Goal: Task Accomplishment & Management: Use online tool/utility

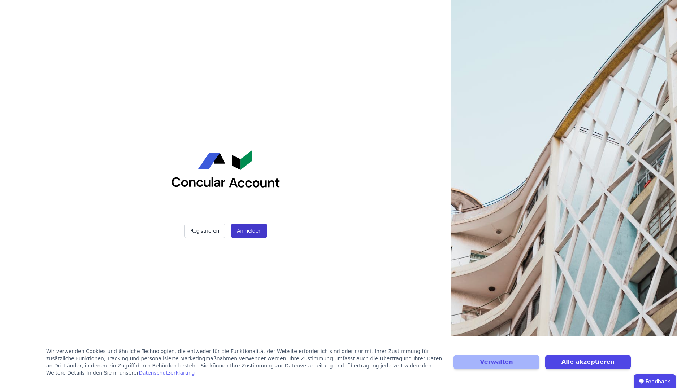
click at [256, 232] on button "Anmelden" at bounding box center [249, 231] width 36 height 14
click at [208, 215] on div "Registrieren Anmelden" at bounding box center [225, 194] width 181 height 388
click at [206, 226] on button "Registrieren" at bounding box center [204, 231] width 41 height 14
click at [246, 230] on button "Anmelden" at bounding box center [249, 231] width 36 height 14
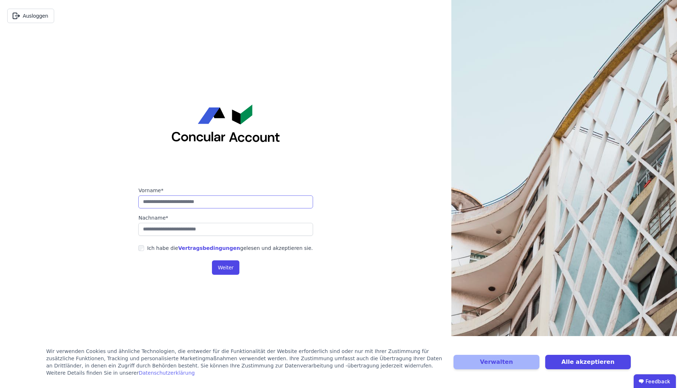
click at [249, 203] on input "string" at bounding box center [225, 202] width 174 height 13
type input "*****"
click at [239, 229] on input "string" at bounding box center [225, 229] width 174 height 13
type input "******"
click at [225, 273] on button "Weiter" at bounding box center [225, 268] width 27 height 14
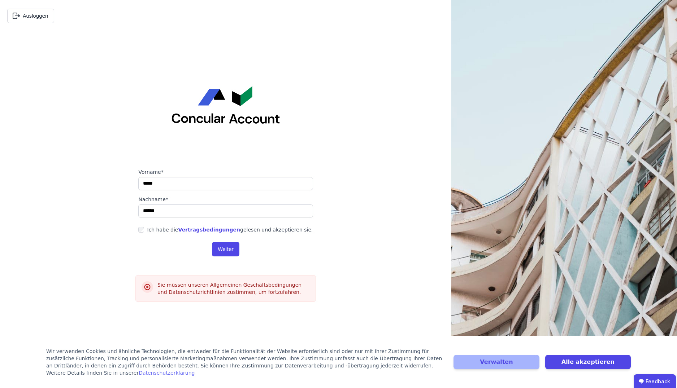
click at [149, 230] on label "Ich habe die Vertragsbedingungen gelesen und akzeptieren sie." at bounding box center [228, 229] width 169 height 7
click at [233, 249] on button "Weiter" at bounding box center [225, 249] width 27 height 14
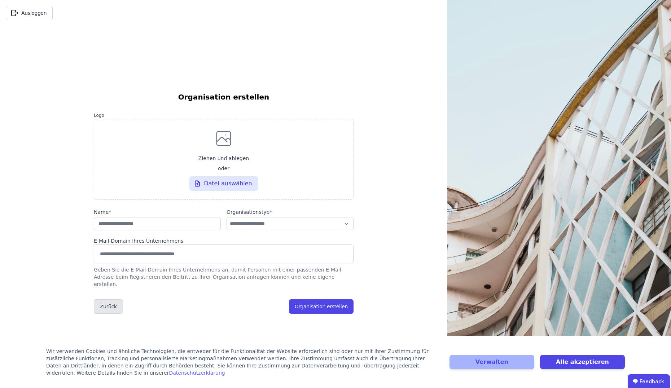
click at [116, 306] on button "Zurück" at bounding box center [108, 307] width 29 height 14
click at [110, 304] on button "Zurück" at bounding box center [108, 307] width 29 height 14
click at [307, 303] on button "Organisation erstellen" at bounding box center [321, 307] width 65 height 14
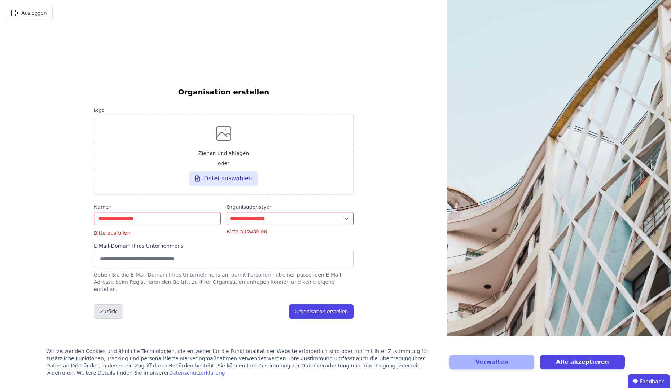
click at [112, 314] on button "Zurück" at bounding box center [108, 312] width 29 height 14
click at [110, 310] on button "Zurück" at bounding box center [108, 312] width 29 height 14
click at [41, 10] on button "Ausloggen" at bounding box center [29, 13] width 47 height 14
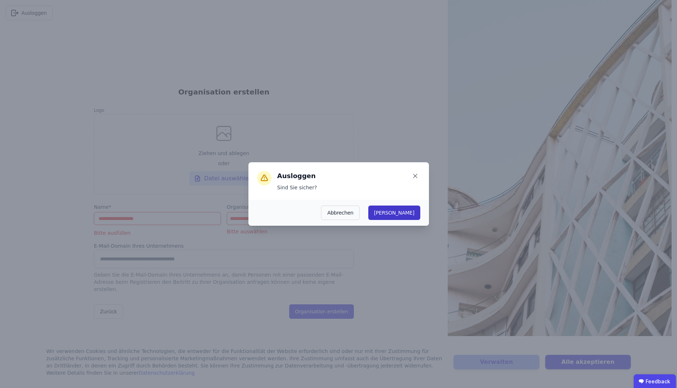
click at [413, 214] on button "Ja" at bounding box center [394, 213] width 52 height 14
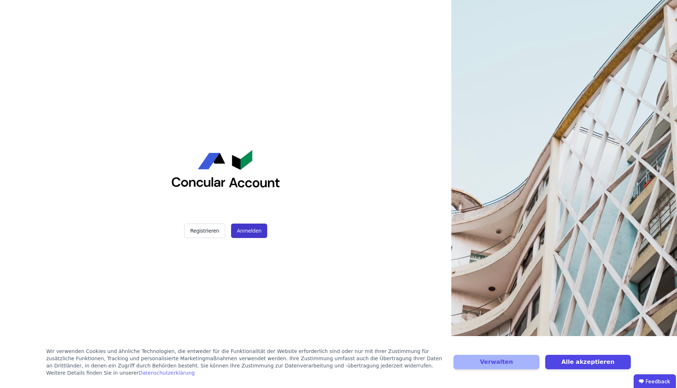
click at [240, 234] on button "Anmelden" at bounding box center [249, 231] width 36 height 14
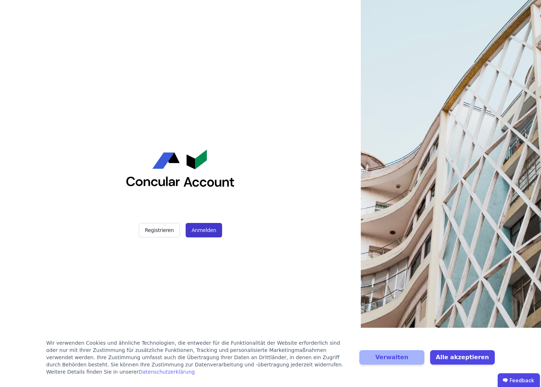
click at [205, 235] on button "Anmelden" at bounding box center [204, 230] width 36 height 14
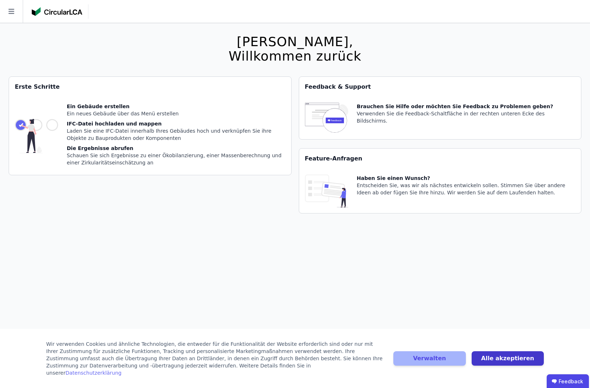
click at [494, 360] on button "Alle akzeptieren" at bounding box center [508, 359] width 72 height 14
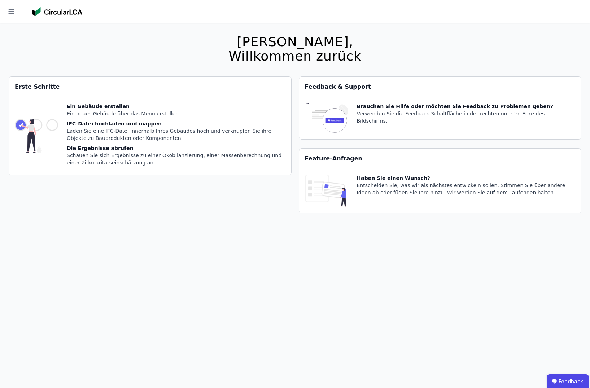
click at [77, 117] on div "Ein Gebäude erstellen Ein neues Gebäude über das Menü erstellen IFC-Datei hochl…" at bounding box center [176, 136] width 219 height 66
click at [51, 87] on div "Erste Schritte" at bounding box center [150, 87] width 282 height 20
click at [19, 130] on img at bounding box center [36, 136] width 43 height 66
click at [6, 14] on icon at bounding box center [11, 11] width 23 height 23
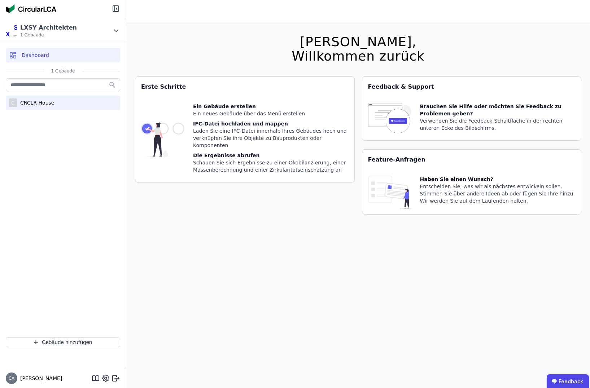
click at [39, 100] on div "CRCLR House" at bounding box center [35, 102] width 37 height 7
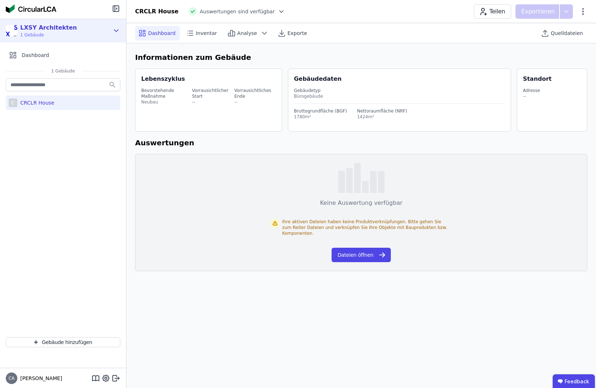
click at [114, 29] on icon at bounding box center [116, 30] width 8 height 9
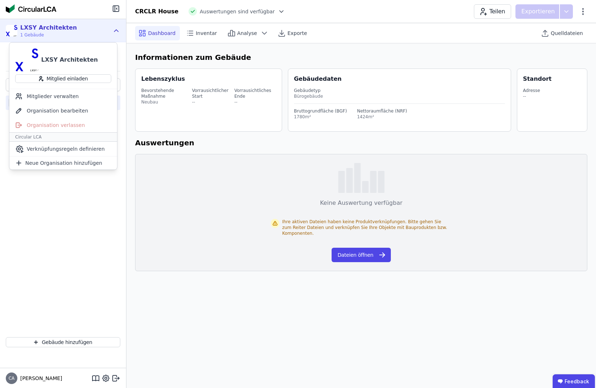
click at [115, 29] on icon at bounding box center [116, 30] width 8 height 9
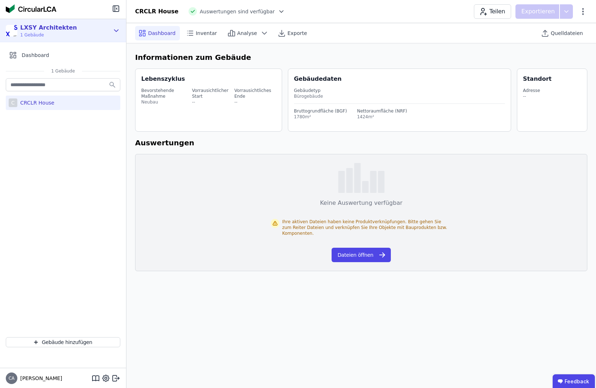
click at [73, 31] on div "LXSY Architekten 1 Gebäude" at bounding box center [58, 30] width 104 height 14
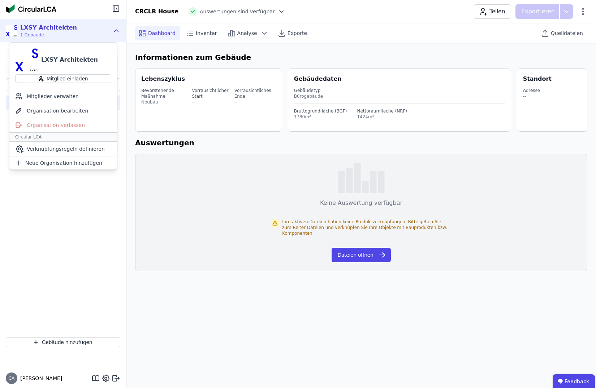
click at [74, 30] on div "LXSY Architekten 1 Gebäude" at bounding box center [58, 30] width 104 height 14
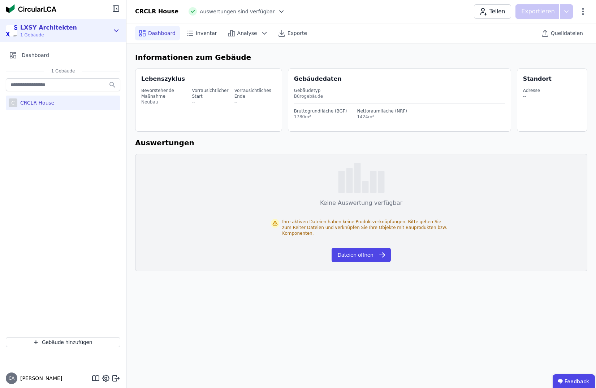
click at [99, 26] on div "LXSY Architekten 1 Gebäude" at bounding box center [58, 30] width 104 height 14
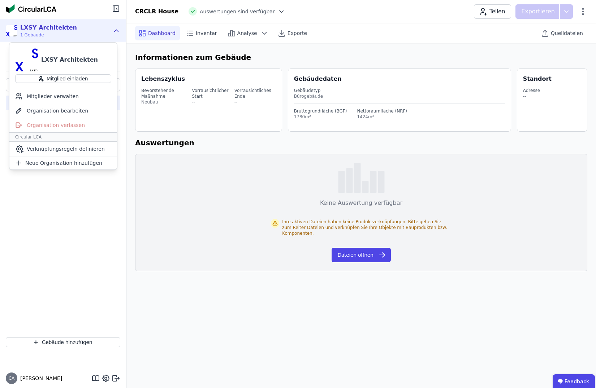
click at [99, 26] on div "LXSY Architekten 1 Gebäude" at bounding box center [58, 30] width 104 height 14
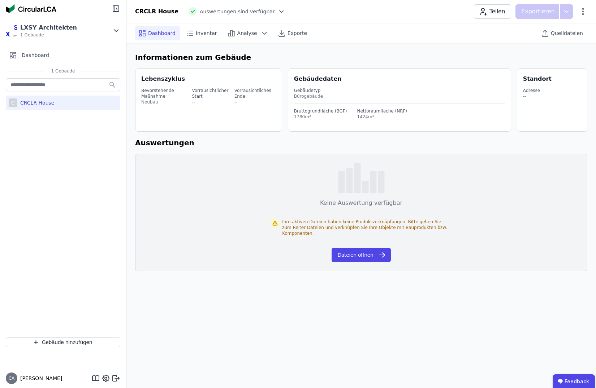
click at [583, 17] on div "Teilen Exportieren" at bounding box center [530, 11] width 113 height 14
click at [584, 13] on icon at bounding box center [582, 11] width 9 height 9
click at [584, 12] on icon at bounding box center [582, 11] width 9 height 9
click at [36, 105] on div "CRCLR House" at bounding box center [35, 102] width 37 height 7
click at [69, 85] on input "text" at bounding box center [63, 84] width 114 height 13
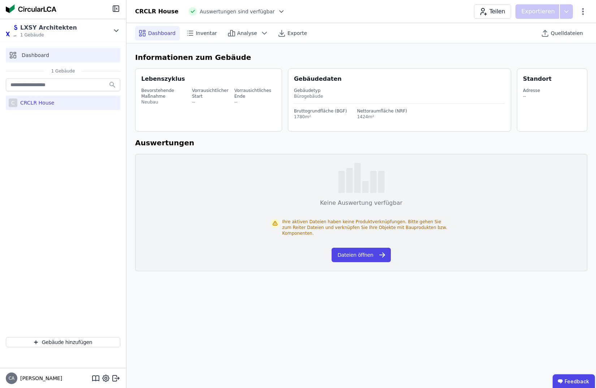
click at [43, 55] on span "Dashboard" at bounding box center [35, 55] width 27 height 7
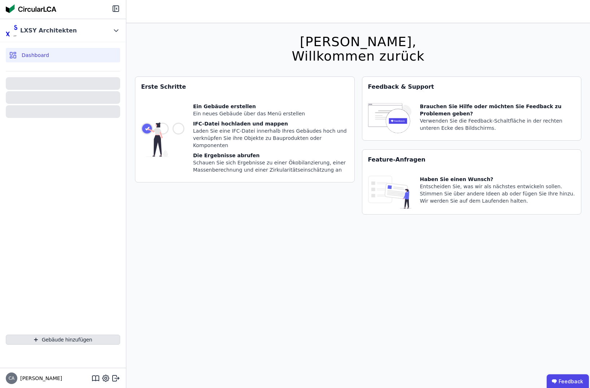
click at [26, 343] on button "Gebäude hinzufügen" at bounding box center [63, 340] width 114 height 10
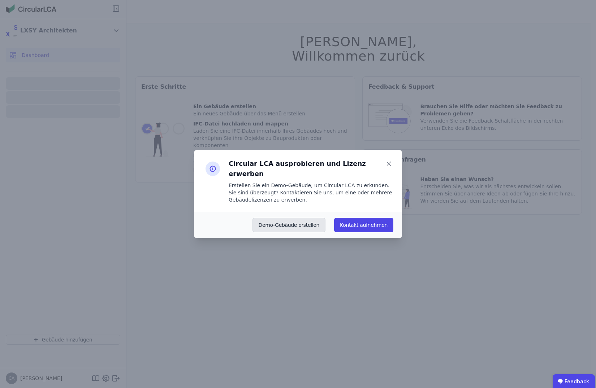
click at [278, 220] on button "Demo-Gebäude erstellen" at bounding box center [288, 225] width 73 height 14
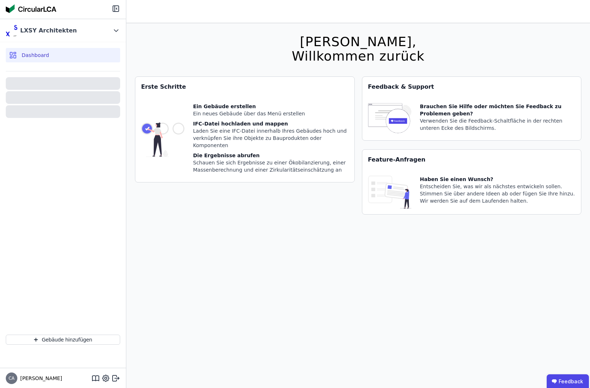
click at [51, 57] on div "Dashboard" at bounding box center [63, 55] width 114 height 14
click at [114, 33] on icon at bounding box center [116, 30] width 8 height 9
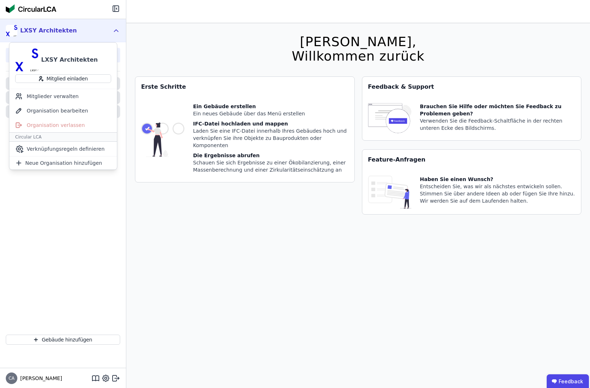
click at [115, 31] on icon at bounding box center [116, 30] width 8 height 9
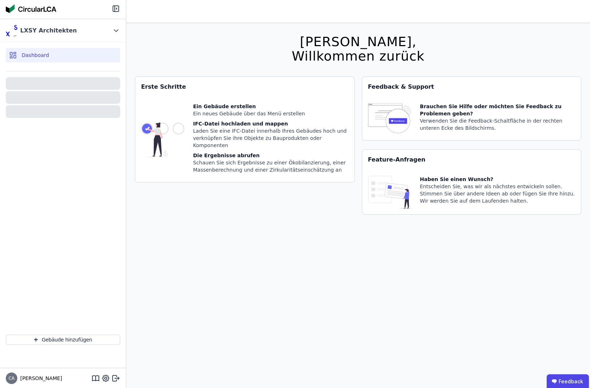
click at [46, 55] on span "Dashboard" at bounding box center [35, 55] width 27 height 7
click at [14, 55] on icon at bounding box center [15, 56] width 2 height 3
click at [102, 22] on div "LXSY Architekten" at bounding box center [63, 30] width 126 height 23
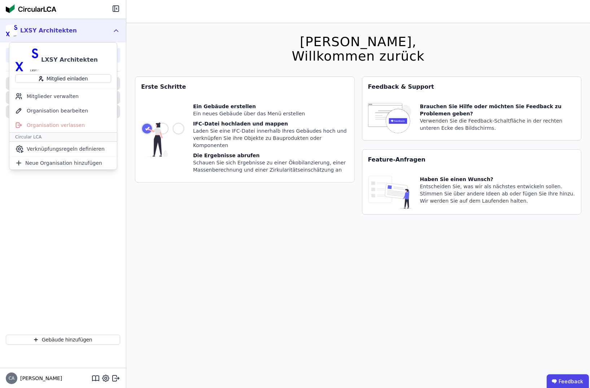
click at [93, 28] on div "LXSY Architekten" at bounding box center [58, 30] width 104 height 14
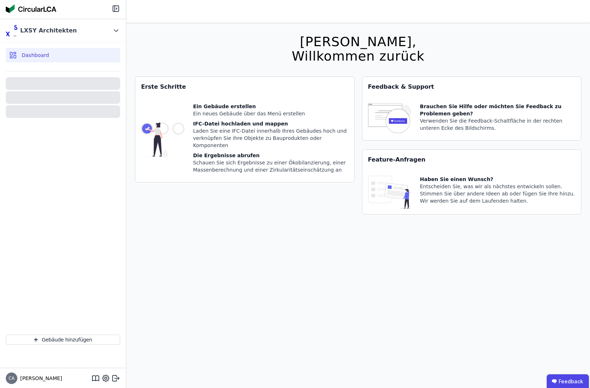
click at [35, 53] on span "Dashboard" at bounding box center [35, 55] width 27 height 7
click at [13, 51] on icon at bounding box center [13, 55] width 9 height 9
click at [113, 26] on icon at bounding box center [116, 30] width 8 height 9
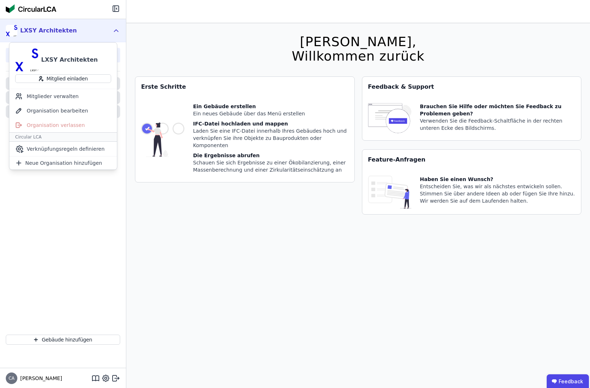
click at [107, 26] on div "LXSY Architekten" at bounding box center [58, 30] width 104 height 14
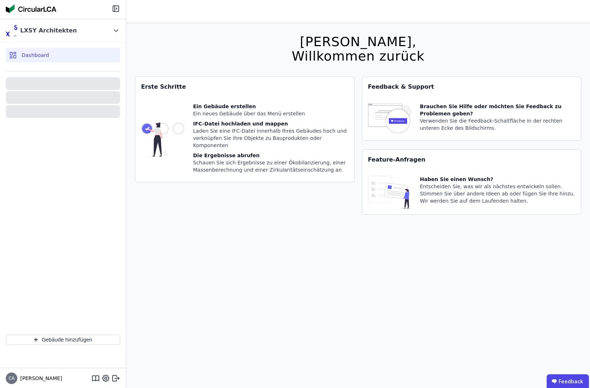
click at [201, 136] on div "Laden Sie eine IFC-Datei innerhalb Ihres Gebäudes hoch und verknüpfen Sie ihre …" at bounding box center [271, 138] width 156 height 22
click at [16, 25] on img at bounding box center [12, 31] width 12 height 12
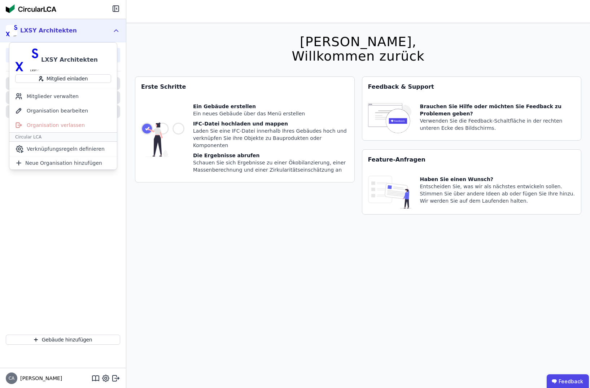
click at [62, 215] on div at bounding box center [63, 198] width 114 height 249
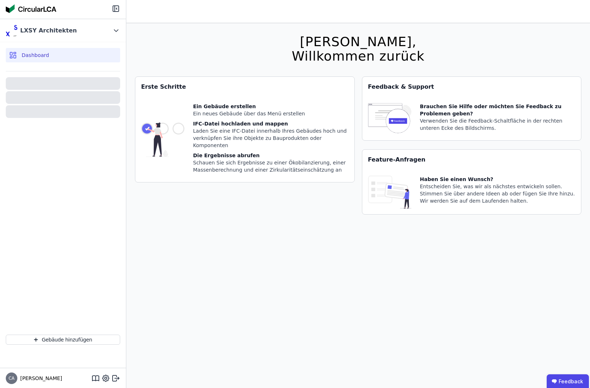
click at [32, 90] on div at bounding box center [63, 198] width 114 height 249
click at [115, 31] on icon at bounding box center [116, 30] width 8 height 9
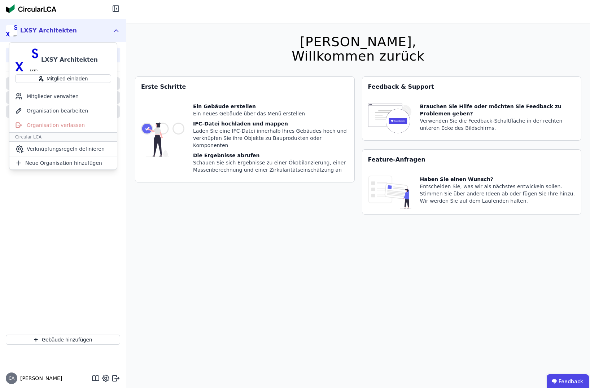
click at [115, 29] on icon at bounding box center [116, 30] width 8 height 9
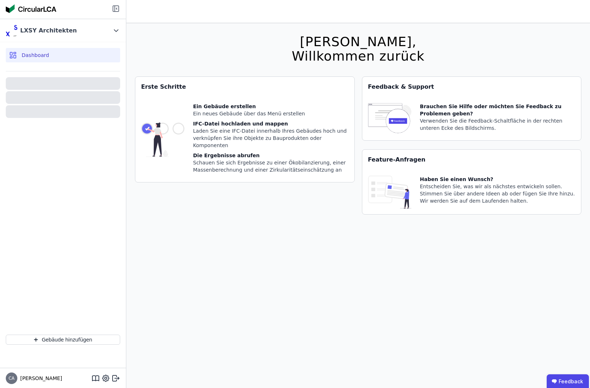
click at [116, 5] on icon at bounding box center [116, 8] width 9 height 9
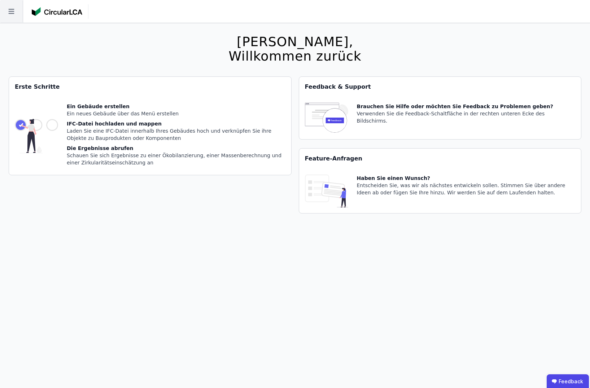
click at [9, 14] on icon at bounding box center [11, 11] width 23 height 23
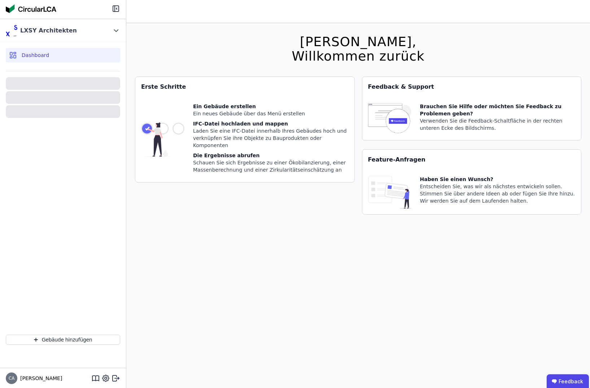
click at [29, 51] on div "Dashboard" at bounding box center [63, 55] width 114 height 14
click at [41, 91] on div at bounding box center [63, 97] width 114 height 13
click at [108, 30] on div "LXSY Architekten" at bounding box center [58, 30] width 104 height 14
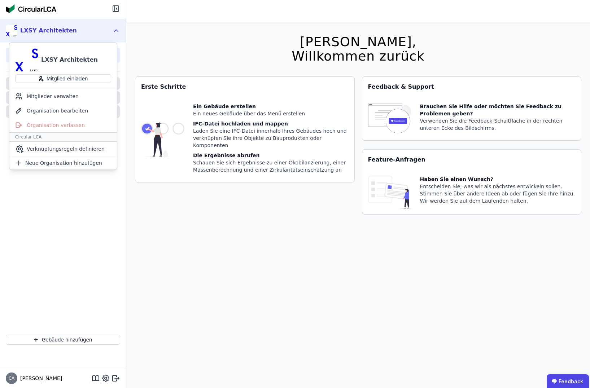
click at [79, 60] on div "LXSY Architekten" at bounding box center [69, 60] width 57 height 9
click at [26, 57] on img at bounding box center [26, 59] width 23 height 23
click at [200, 33] on div "Hallo Christine, Willkommen zurück Sie verwenden derzeit eine Beta-Version. Es …" at bounding box center [358, 217] width 447 height 388
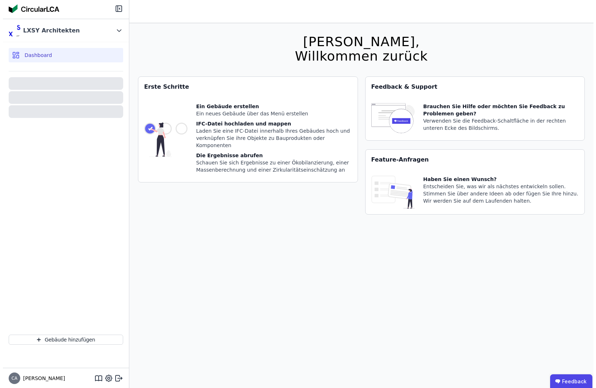
scroll to position [23, 0]
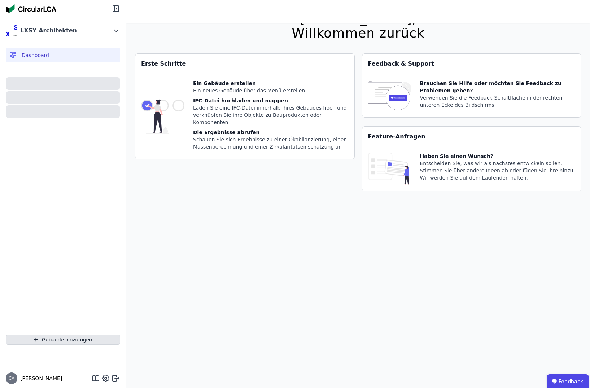
click at [65, 339] on button "Gebäude hinzufügen" at bounding box center [63, 340] width 114 height 10
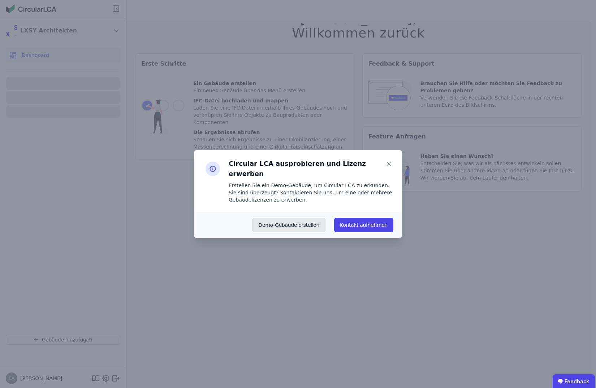
click at [277, 218] on button "Demo-Gebäude erstellen" at bounding box center [288, 225] width 73 height 14
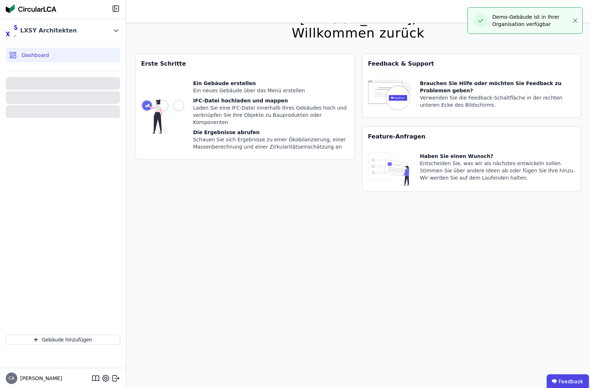
click at [532, 20] on div "Demo-Gebäude ist in Ihrer Organisation verfügbar" at bounding box center [531, 20] width 79 height 14
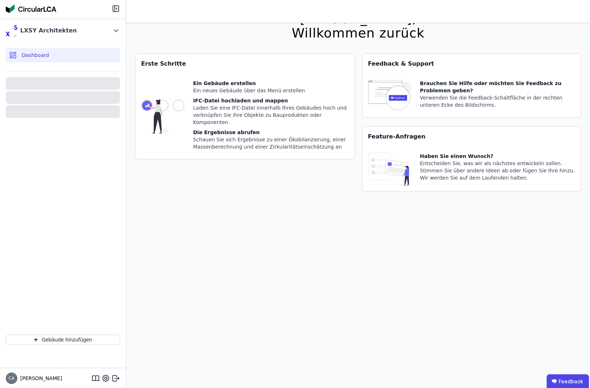
click at [86, 50] on div "Dashboard" at bounding box center [63, 55] width 114 height 14
click at [26, 56] on span "Dashboard" at bounding box center [35, 55] width 27 height 7
click at [91, 27] on div "LXSY Architekten" at bounding box center [58, 30] width 104 height 14
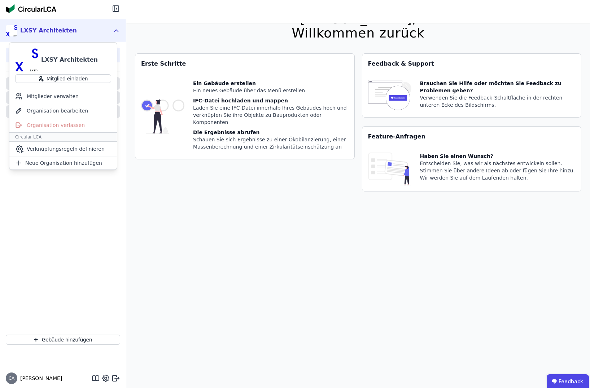
click at [91, 27] on div "LXSY Architekten" at bounding box center [58, 30] width 104 height 14
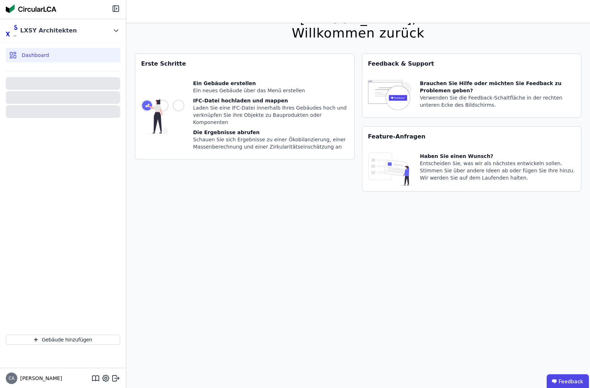
click at [26, 54] on span "Dashboard" at bounding box center [35, 55] width 27 height 7
click at [23, 82] on div at bounding box center [63, 83] width 114 height 13
click at [25, 260] on div at bounding box center [63, 198] width 114 height 249
click at [97, 378] on icon at bounding box center [95, 378] width 9 height 9
click at [107, 380] on icon at bounding box center [105, 378] width 9 height 9
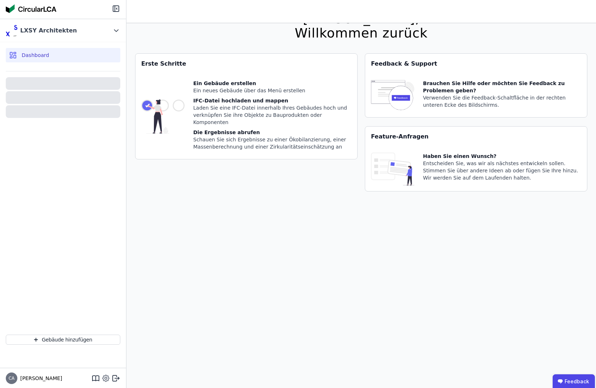
select select "*"
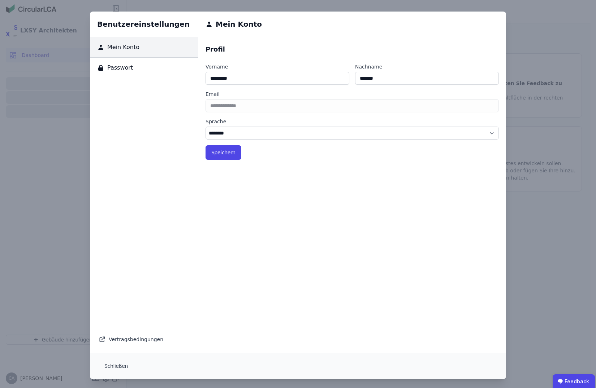
click at [545, 321] on div "Benutzereinstellungen Mein Konto Passwort Vertragsbedingungen Mein Konto Profil…" at bounding box center [298, 195] width 596 height 391
click at [519, 39] on div "Benutzereinstellungen Mein Konto Passwort Vertragsbedingungen Mein Konto Profil…" at bounding box center [298, 195] width 596 height 391
click at [104, 373] on button "Schließen" at bounding box center [116, 366] width 35 height 14
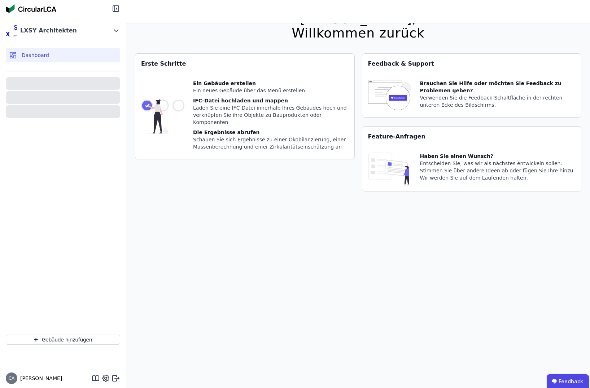
drag, startPoint x: 86, startPoint y: 145, endPoint x: 89, endPoint y: 135, distance: 10.9
click at [87, 143] on div at bounding box center [63, 198] width 114 height 249
click at [103, 29] on div "LXSY Architekten" at bounding box center [58, 30] width 104 height 14
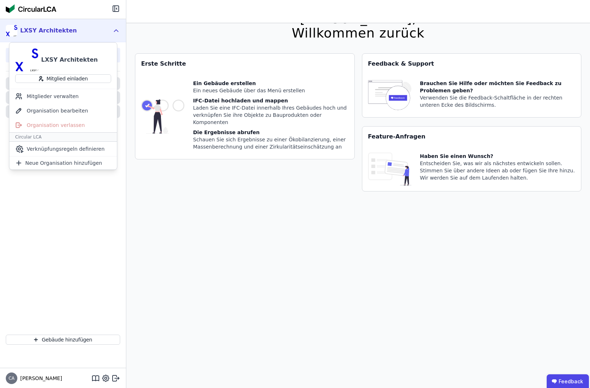
click at [103, 29] on div "LXSY Architekten" at bounding box center [58, 30] width 104 height 14
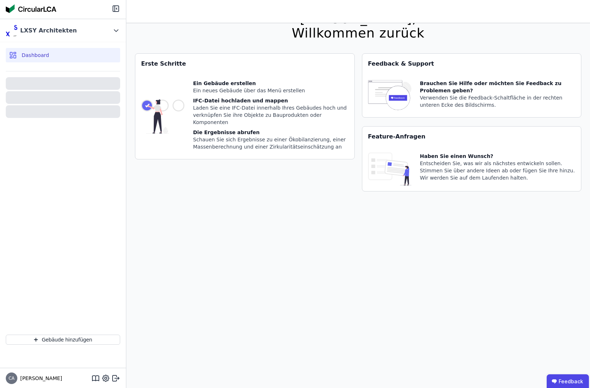
click at [112, 4] on div at bounding box center [63, 9] width 126 height 19
click at [116, 379] on icon at bounding box center [117, 378] width 4 height 1
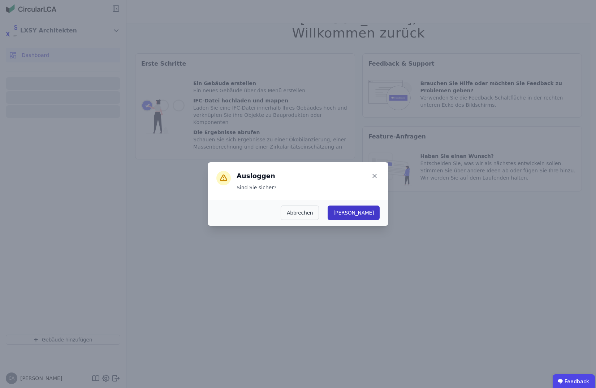
click at [376, 211] on button "Ja" at bounding box center [353, 213] width 52 height 14
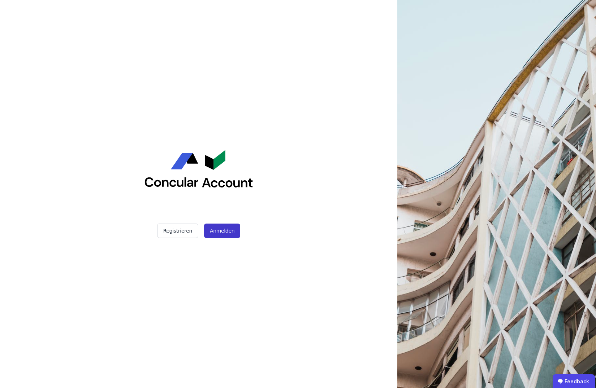
click at [214, 232] on button "Anmelden" at bounding box center [222, 231] width 36 height 14
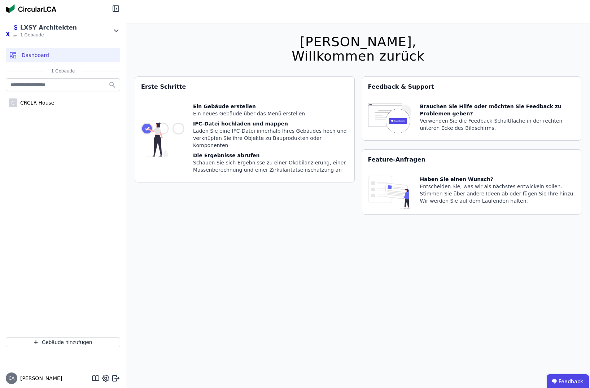
click at [67, 58] on div "Dashboard" at bounding box center [63, 55] width 114 height 14
click at [68, 342] on button "Gebäude hinzufügen" at bounding box center [63, 343] width 114 height 10
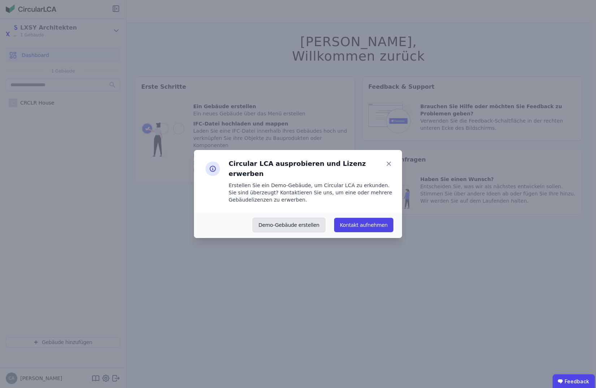
click at [292, 218] on button "Demo-Gebäude erstellen" at bounding box center [288, 225] width 73 height 14
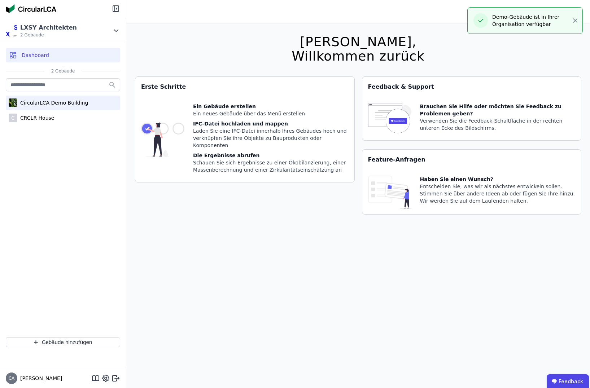
click at [64, 104] on div "CircularLCA Demo Building" at bounding box center [52, 102] width 71 height 7
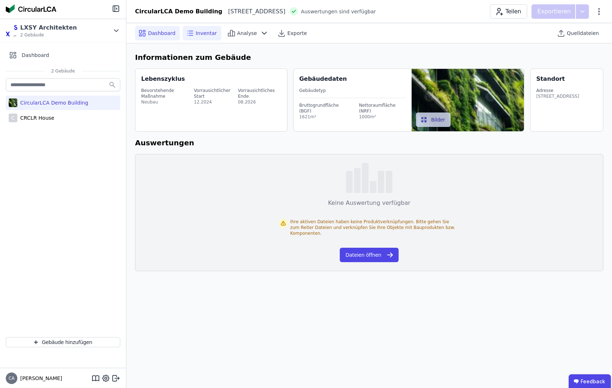
click at [198, 31] on span "Inventar" at bounding box center [206, 33] width 21 height 7
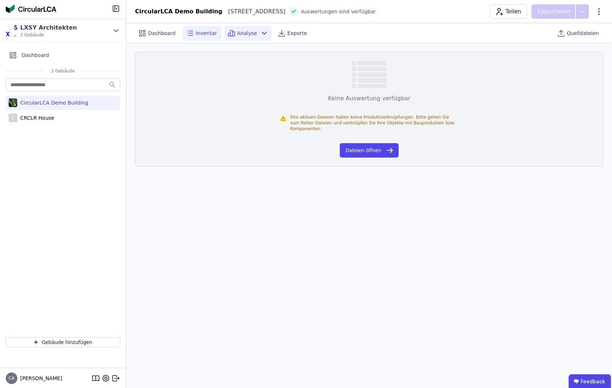
click at [249, 32] on span "Analyse" at bounding box center [247, 33] width 20 height 7
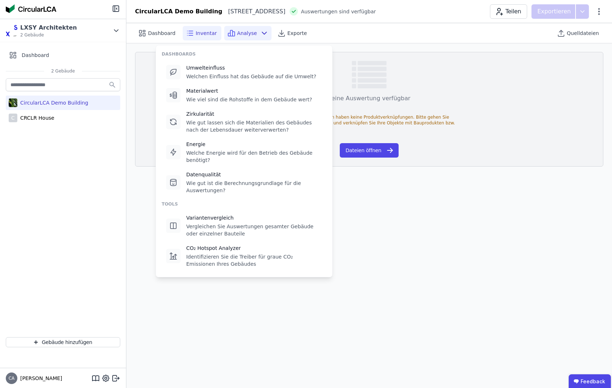
click at [249, 32] on span "Analyse" at bounding box center [247, 33] width 20 height 7
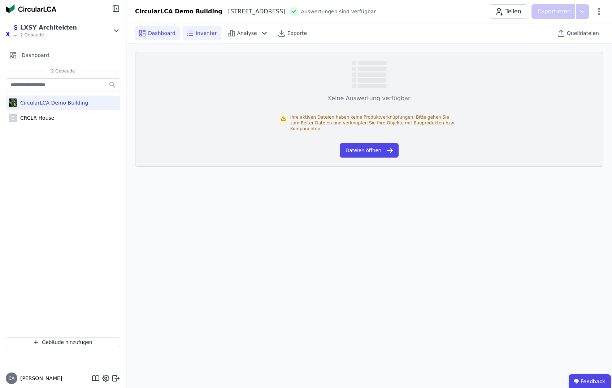
click at [164, 29] on div "Dashboard" at bounding box center [157, 33] width 45 height 14
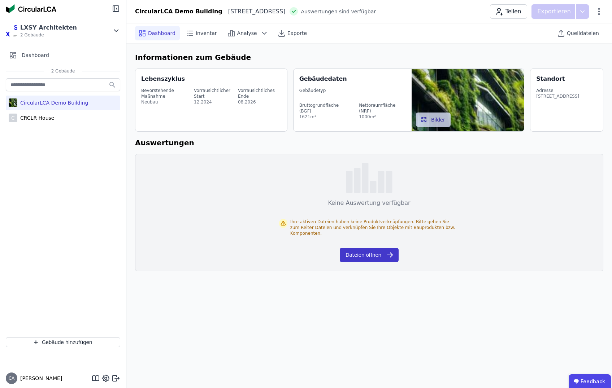
click at [374, 253] on button "Dateien öffnen" at bounding box center [369, 255] width 59 height 14
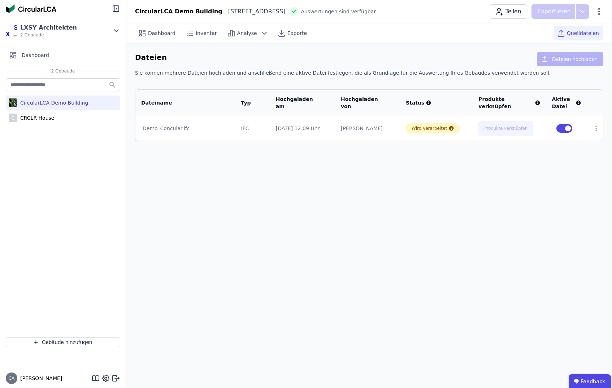
click at [174, 129] on div "Demo_Concular.ifc" at bounding box center [186, 128] width 86 height 7
click at [174, 127] on div "Demo_Concular.ifc" at bounding box center [186, 128] width 86 height 7
click at [196, 33] on span "Inventar" at bounding box center [206, 33] width 21 height 7
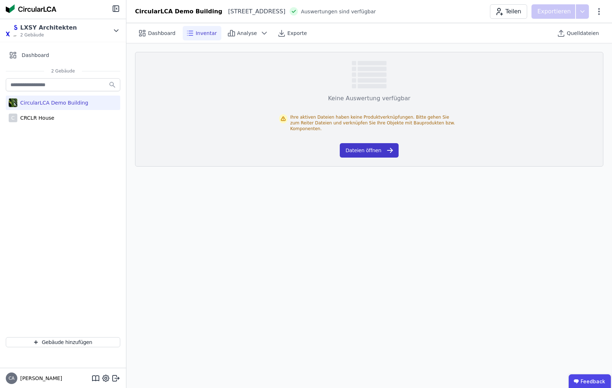
click at [367, 151] on button "Dateien öffnen" at bounding box center [369, 150] width 59 height 14
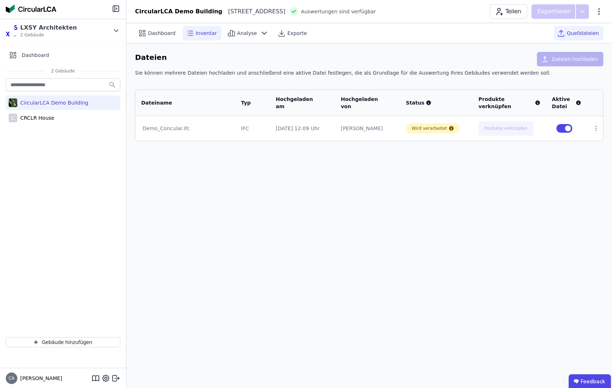
click at [206, 35] on span "Inventar" at bounding box center [206, 33] width 21 height 7
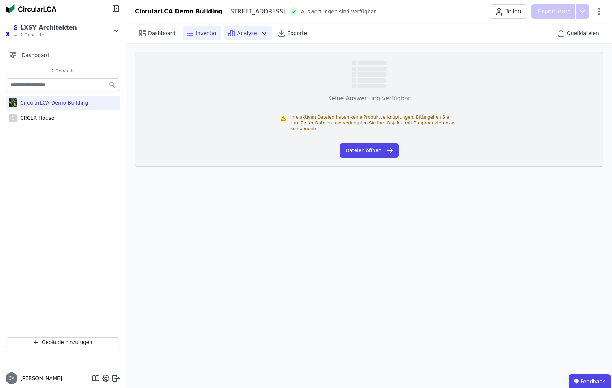
click at [237, 32] on span "Analyse" at bounding box center [247, 33] width 20 height 7
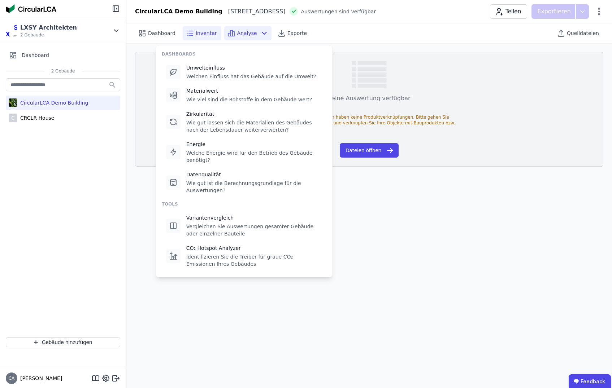
click at [238, 34] on span "Analyse" at bounding box center [247, 33] width 20 height 7
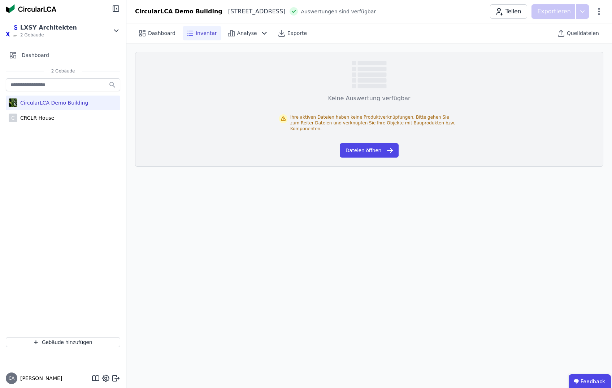
click at [190, 31] on icon at bounding box center [190, 33] width 9 height 9
click at [159, 31] on span "Dashboard" at bounding box center [161, 33] width 27 height 7
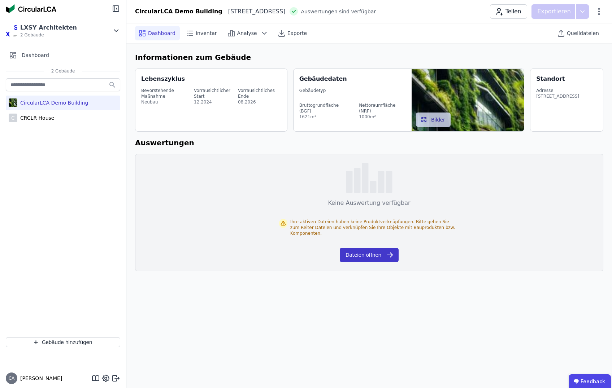
click at [383, 255] on button "Dateien öffnen" at bounding box center [369, 255] width 59 height 14
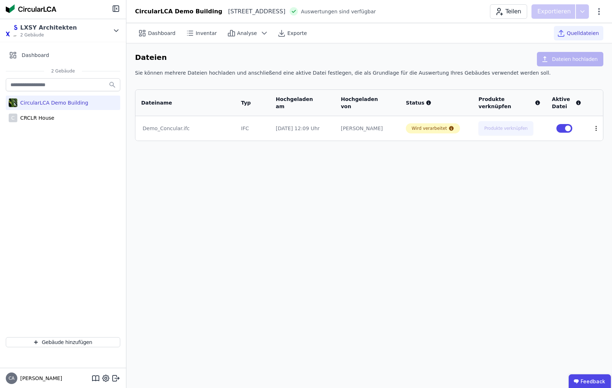
click at [595, 129] on icon at bounding box center [596, 128] width 6 height 6
click at [245, 33] on span "Analyse" at bounding box center [247, 33] width 20 height 7
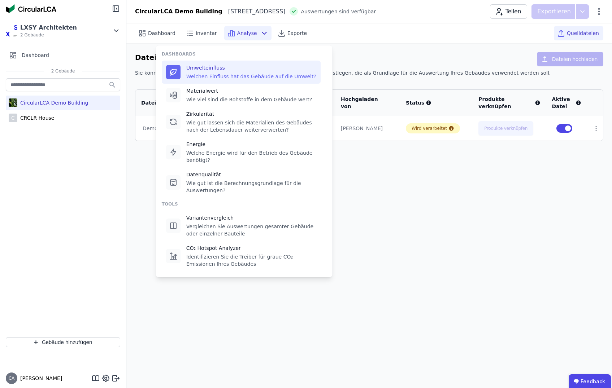
click at [238, 72] on div "Umwelteinfluss Welchen Einfluss hat das Gebäude auf die Umwelt?" at bounding box center [251, 72] width 130 height 16
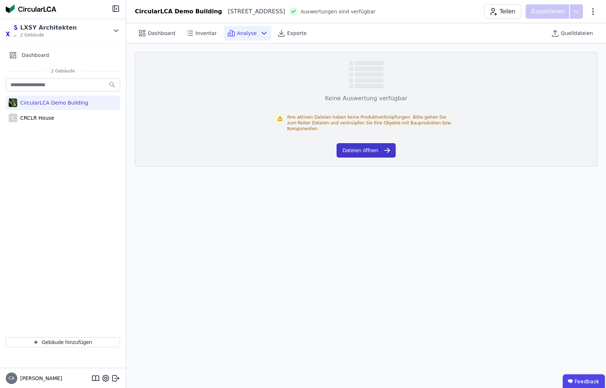
click at [361, 154] on button "Dateien öffnen" at bounding box center [366, 150] width 59 height 14
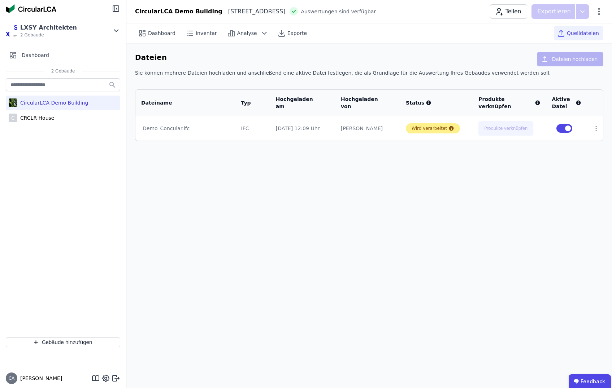
click at [431, 127] on div "Wird verarbeitet" at bounding box center [429, 129] width 35 height 6
click at [154, 128] on div "Demo_Concular.ifc" at bounding box center [186, 128] width 86 height 7
click at [260, 31] on icon at bounding box center [264, 33] width 9 height 9
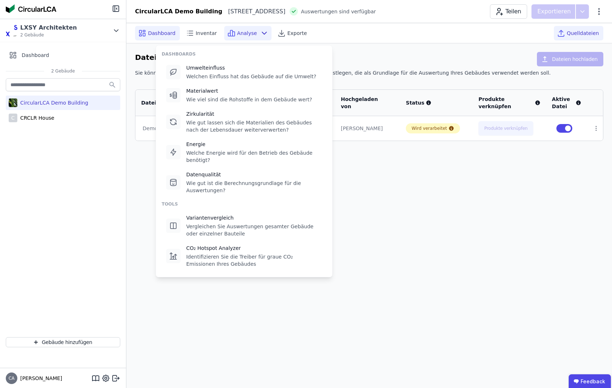
click at [167, 35] on span "Dashboard" at bounding box center [161, 33] width 27 height 7
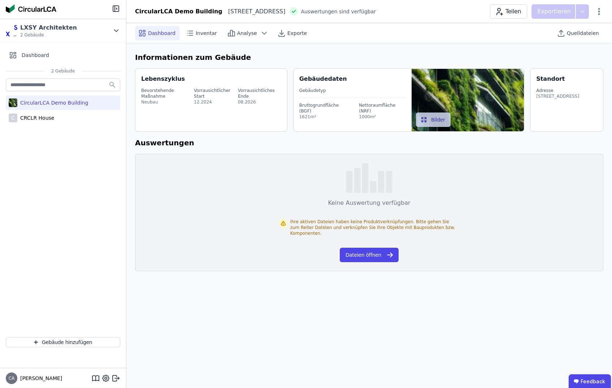
click at [206, 109] on div "Bevorstehende Maßnahme Neubau Vorrausichtlicher Start 12.2024 Vorrausichtliches…" at bounding box center [212, 96] width 142 height 26
